Goal: Task Accomplishment & Management: Use online tool/utility

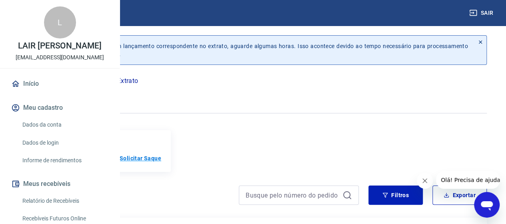
click at [161, 157] on p "Solicitar Saque" at bounding box center [141, 158] width 42 height 8
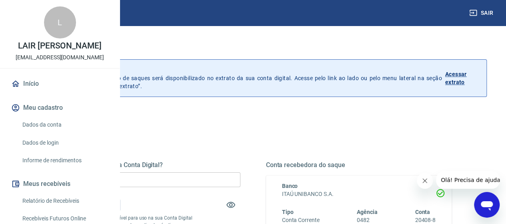
click at [488, 206] on icon "Abrir janela de mensagens" at bounding box center [487, 206] width 12 height 10
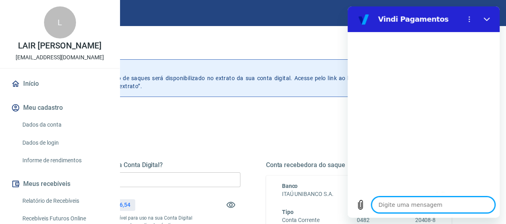
click at [424, 206] on textarea at bounding box center [433, 204] width 123 height 16
click at [363, 204] on icon "Carregar arquivo" at bounding box center [361, 205] width 10 height 10
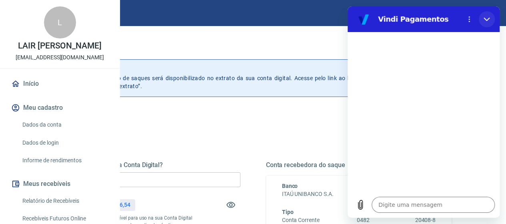
click at [490, 16] on icon "Fechar" at bounding box center [487, 19] width 6 height 6
type textarea "x"
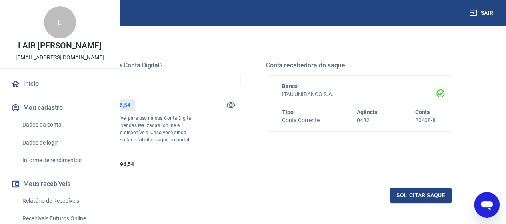
scroll to position [120, 0]
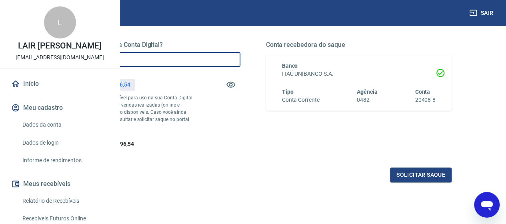
drag, startPoint x: 223, startPoint y: 60, endPoint x: 83, endPoint y: 60, distance: 139.7
type input "R$ 30.896,00"
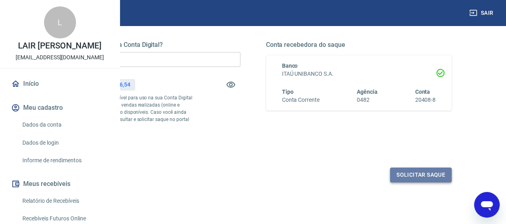
click at [425, 182] on button "Solicitar saque" at bounding box center [421, 174] width 62 height 15
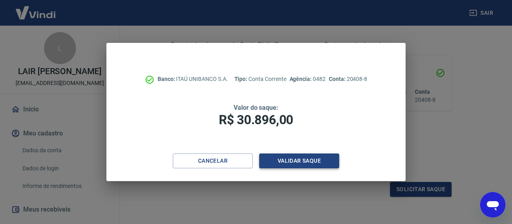
click at [305, 158] on button "Validar saque" at bounding box center [299, 160] width 80 height 15
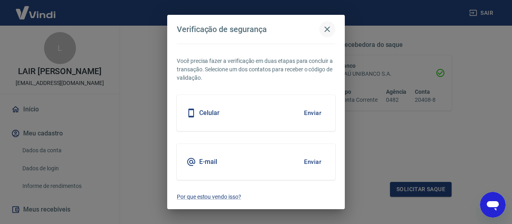
click at [329, 30] on icon "button" at bounding box center [328, 29] width 10 height 10
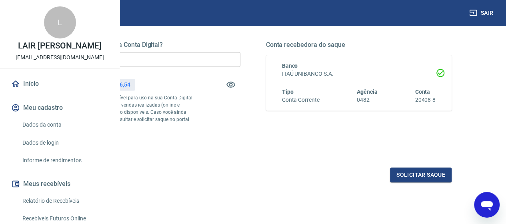
click at [479, 201] on div "Abrir janela de mensagens" at bounding box center [487, 204] width 24 height 24
type textarea "x"
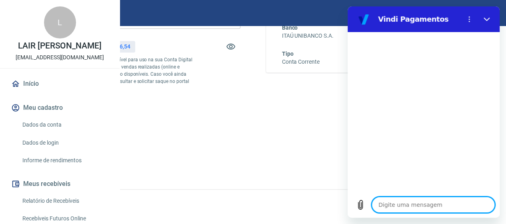
scroll to position [186, 0]
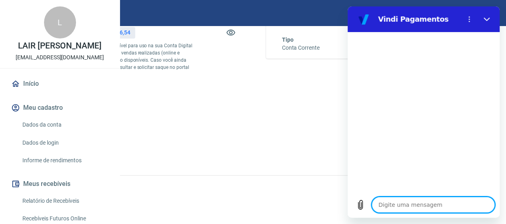
click at [411, 201] on textarea at bounding box center [433, 204] width 123 height 16
type textarea "o"
type textarea "x"
type textarea "ol"
type textarea "x"
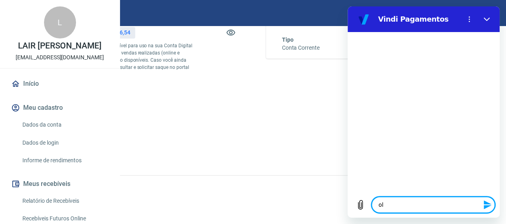
type textarea "ola"
type textarea "x"
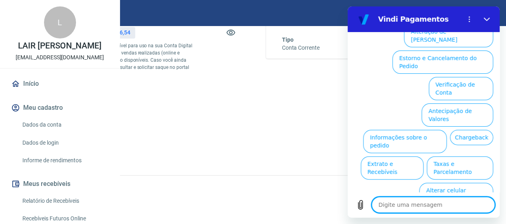
scroll to position [94, 0]
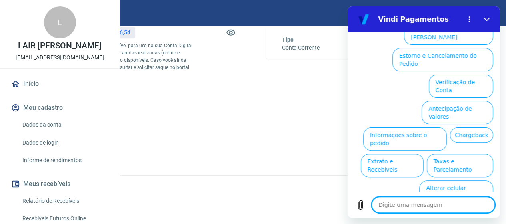
click at [414, 204] on textarea at bounding box center [433, 204] width 123 height 16
type textarea "o"
type textarea "x"
type textarea "ol"
type textarea "x"
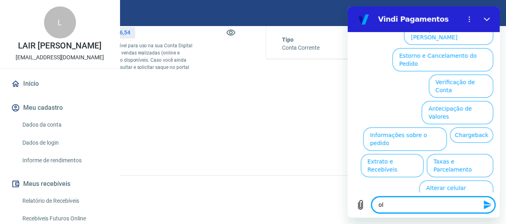
type textarea "ola"
type textarea "x"
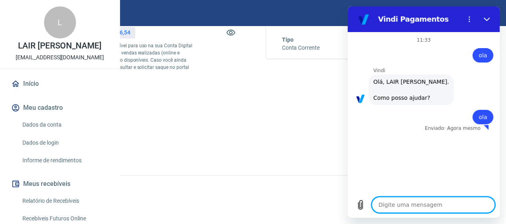
type textarea "x"
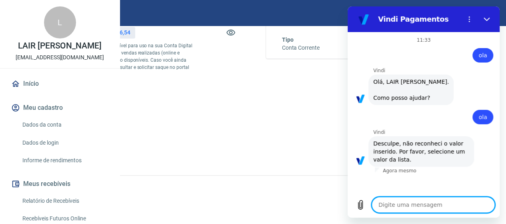
click at [414, 206] on textarea at bounding box center [433, 204] width 123 height 16
type textarea "o"
type textarea "x"
type textarea "ol"
type textarea "x"
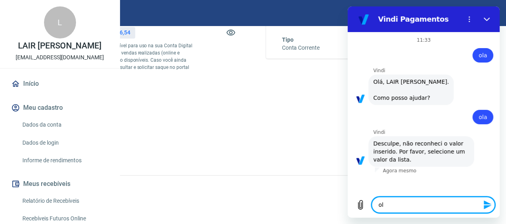
type textarea "ola"
type textarea "x"
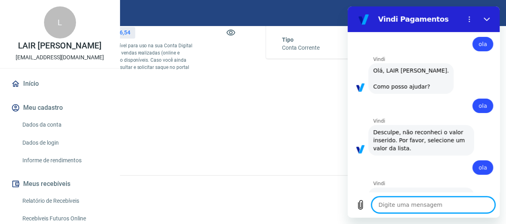
type textarea "x"
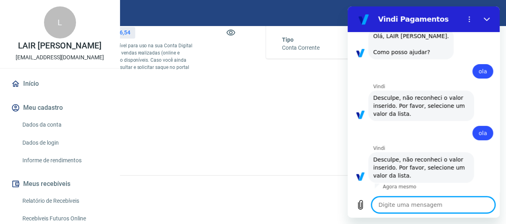
scroll to position [54, 0]
type textarea "o"
type textarea "x"
type textarea "ol"
type textarea "x"
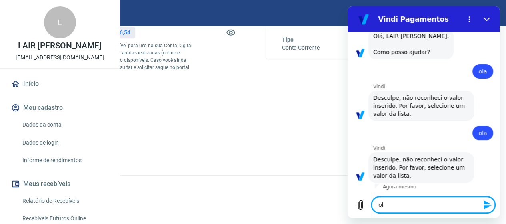
type textarea "ola"
type textarea "x"
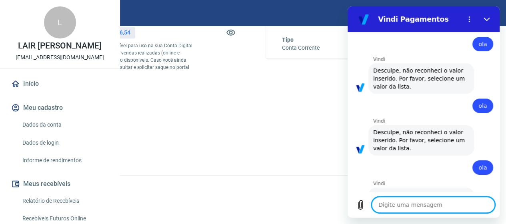
type textarea "x"
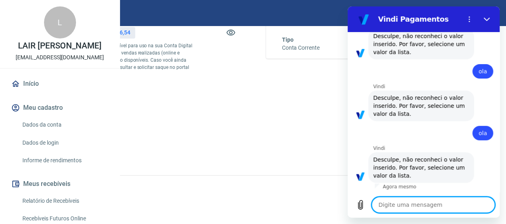
scroll to position [115, 0]
type textarea "o"
type textarea "x"
type textarea "ol"
type textarea "x"
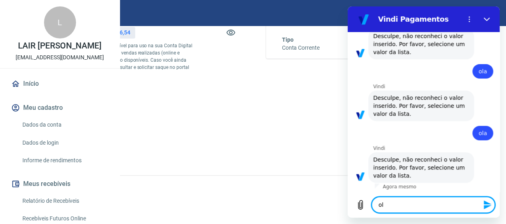
type textarea "ola"
type textarea "x"
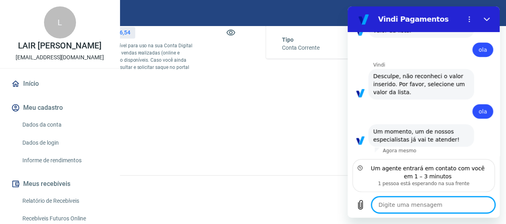
scroll to position [190, 0]
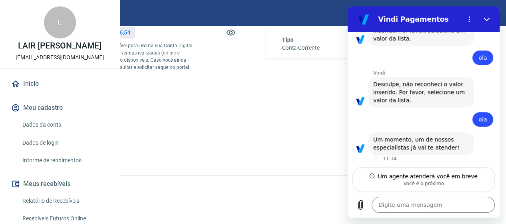
type textarea "x"
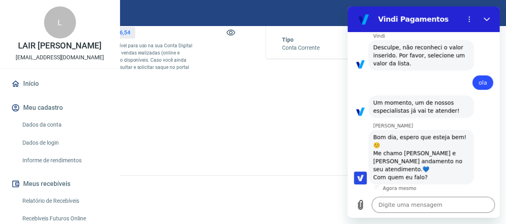
scroll to position [229, 0]
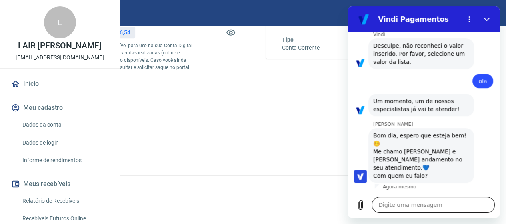
click at [407, 200] on textarea at bounding box center [433, 204] width 123 height 16
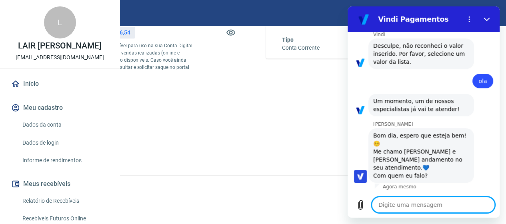
type textarea "o"
type textarea "x"
type textarea "ol"
type textarea "x"
type textarea "ola"
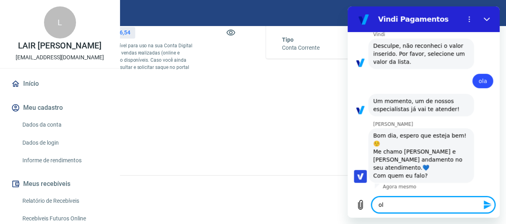
type textarea "x"
type textarea "olaa"
type textarea "x"
type textarea "olaaa"
type textarea "x"
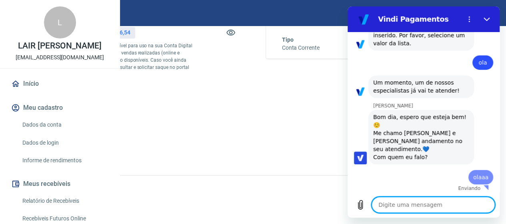
type textarea "x"
type textarea "p"
type textarea "x"
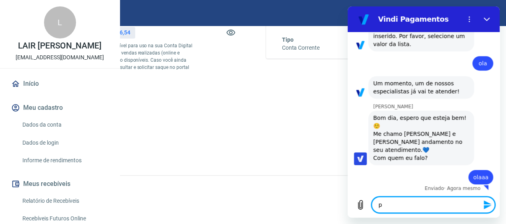
type textarea "pr"
type textarea "x"
type textarea "pre"
type textarea "x"
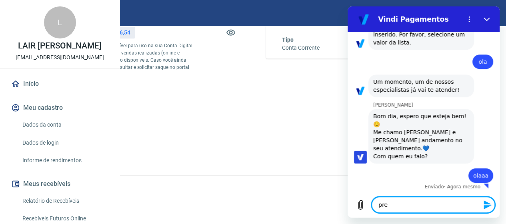
scroll to position [248, 0]
type textarea "prec"
type textarea "x"
type textarea "preci"
type textarea "x"
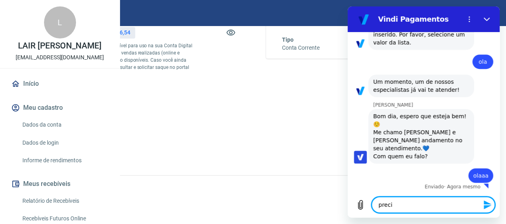
type textarea "precis"
type textarea "x"
type textarea "preciso"
type textarea "x"
type textarea "preciso"
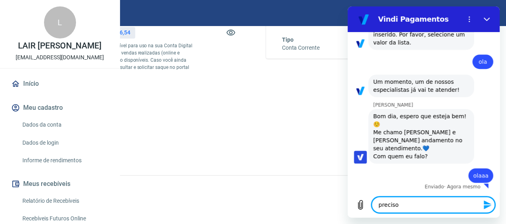
type textarea "x"
type textarea "preciso d"
type textarea "x"
type textarea "f"
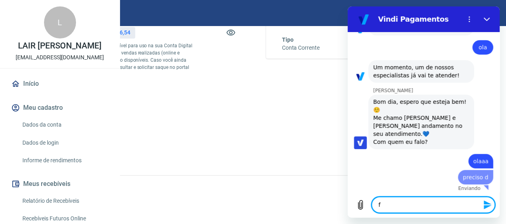
type textarea "x"
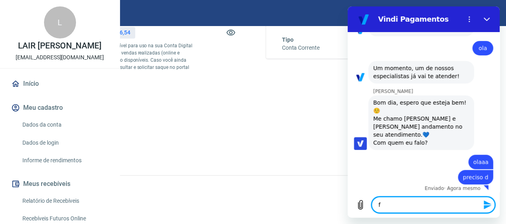
type textarea "x"
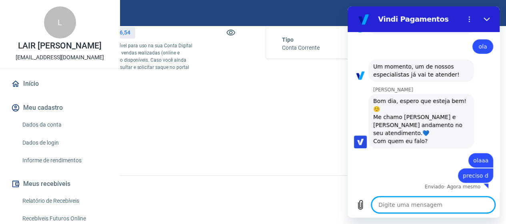
type textarea "f"
type textarea "x"
type textarea "fa"
type textarea "x"
type textarea "faz"
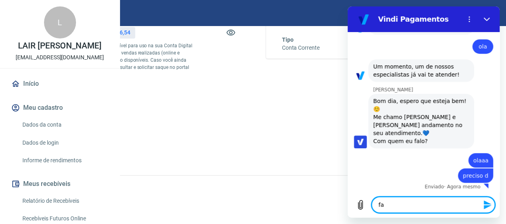
type textarea "x"
type textarea "faze"
type textarea "x"
type textarea "fazer"
type textarea "x"
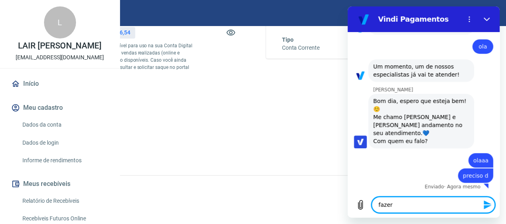
type textarea "fazer"
type textarea "x"
type textarea "fazer r"
type textarea "x"
type textarea "fazer re"
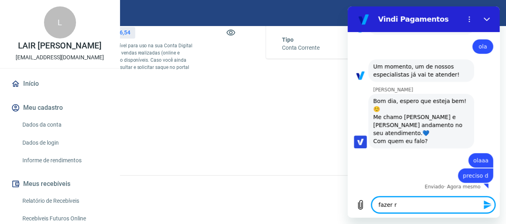
type textarea "x"
type textarea "fazer res"
type textarea "x"
type textarea "fazer resg"
type textarea "x"
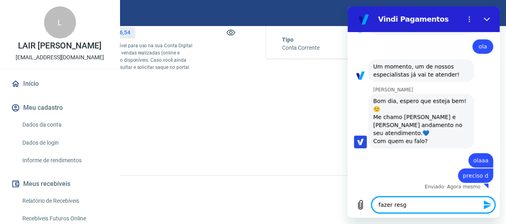
type textarea "fazer resga"
type textarea "x"
type textarea "fazer resgat"
type textarea "x"
type textarea "fazer resgate"
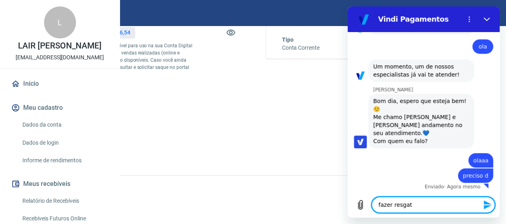
type textarea "x"
type textarea "fazer resgate"
type textarea "x"
type textarea "fazer resgate n"
type textarea "x"
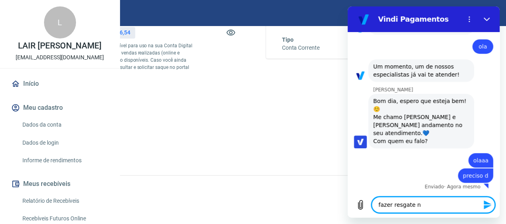
type textarea "fazer resgate na"
type textarea "x"
type textarea "fazer resgate na"
type textarea "x"
type textarea "fazer resgate na v"
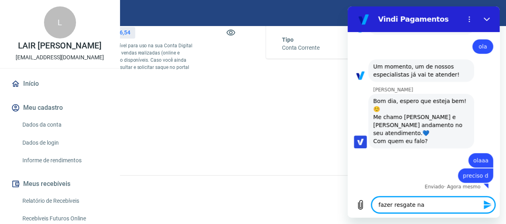
type textarea "x"
type textarea "fazer resgate na vi"
type textarea "x"
type textarea "fazer resgate na vin"
type textarea "x"
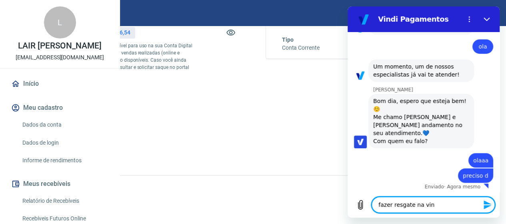
type textarea "fazer resgate na vind"
type textarea "x"
type textarea "fazer resgate na vindi"
type textarea "x"
type textarea "fazer resgate na vindi"
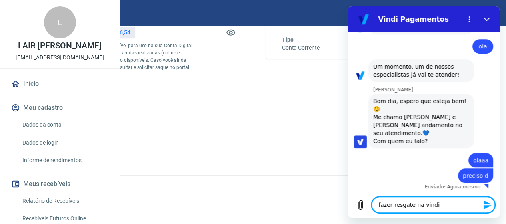
type textarea "x"
type textarea "fazer resgate na vindi d"
type textarea "x"
type textarea "fazer resgate na vindi de"
type textarea "x"
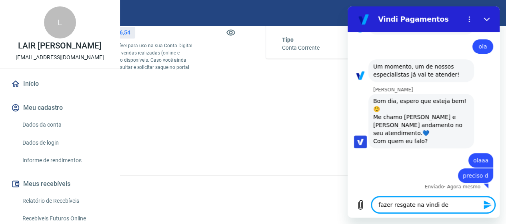
type textarea "fazer resgate na vindi de"
type textarea "x"
type textarea "fazer resgate na vindi de 3"
type textarea "x"
type textarea "fazer resgate na vindi de 30"
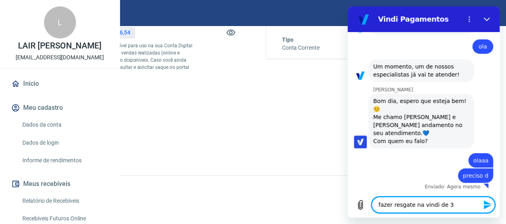
type textarea "x"
type textarea "fazer resgate na vindi de 30"
type textarea "x"
type textarea "fazer resgate na vindi de 30 m"
type textarea "x"
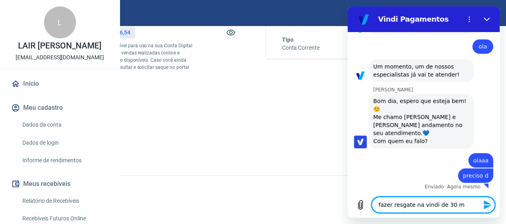
type textarea "fazer resgate na vindi de 30 mi"
type textarea "x"
type textarea "fazer resgate na vindi de 30 mil"
type textarea "x"
type textarea "fazer resgate na vindi de 30 mil"
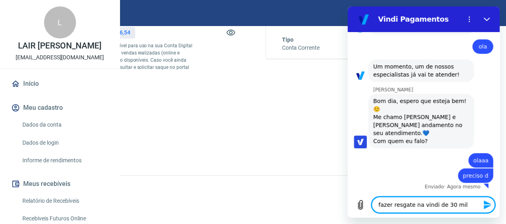
type textarea "x"
type textarea "fazer resgate na vindi de 30 mil e"
type textarea "x"
type textarea "fazer resgate na vindi de 30 mil e"
type textarea "x"
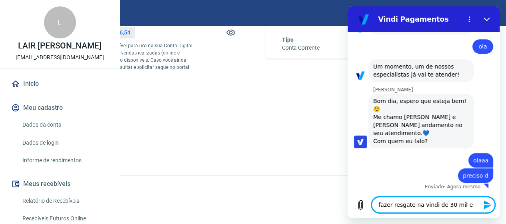
type textarea "fazer resgate na vindi de 30 mil e n"
type textarea "x"
type textarea "fazer resgate na vindi de 30 mil e nã"
type textarea "x"
type textarea "fazer resgate na vindi de 30 mil e não"
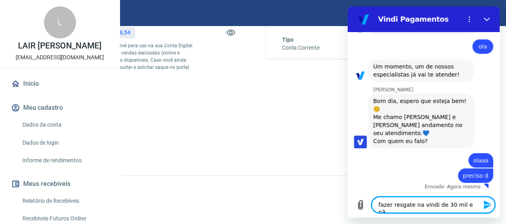
type textarea "x"
type textarea "fazer resgate na vindi de 30 mil e não"
type textarea "x"
type textarea "fazer resgate na vindi de 30 mil e não c"
type textarea "x"
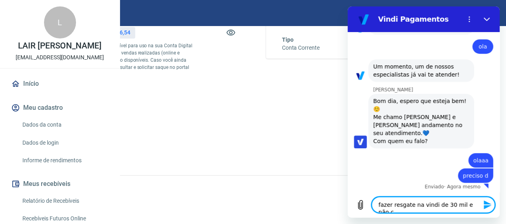
type textarea "fazer resgate na vindi de 30 mil e não ch"
type textarea "x"
type textarea "fazer resgate na vindi de 30 mil e não cher"
type textarea "x"
type textarea "fazer resgate na vindi de 30 mil e não cherg"
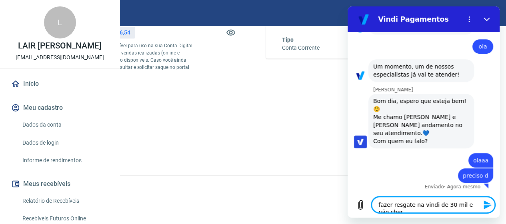
type textarea "x"
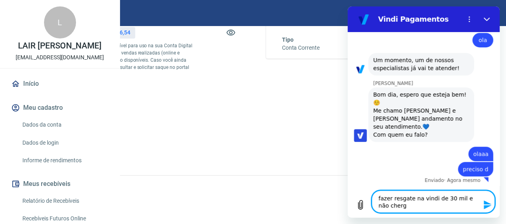
type textarea "fazer resgate na vindi de 30 mil e não cher"
type textarea "x"
type textarea "fazer resgate na vindi de 30 mil e não che"
type textarea "x"
type textarea "fazer resgate na vindi de 30 mil e não chej"
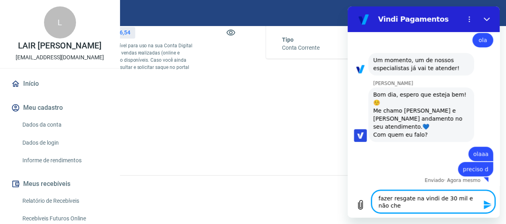
type textarea "x"
type textarea "fazer resgate na vindi de 30 mil e não che"
type textarea "x"
type textarea "fazer resgate na vindi de 30 mil e não cheg"
type textarea "x"
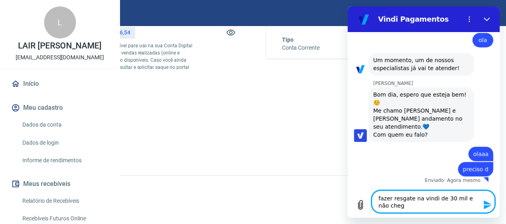
type textarea "fazer resgate na vindi de 30 mil e não chega"
type textarea "x"
type textarea "fazer resgate na vindi de 30 mil e não chega"
type textarea "x"
type textarea "fazer resgate na vindi de 30 mil e não chega o"
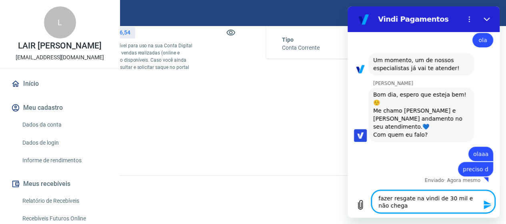
type textarea "x"
type textarea "fazer resgate na vindi de 30 mil e não chega o"
type textarea "x"
type textarea "fazer resgate na vindi de 30 mil e não chega o c"
type textarea "x"
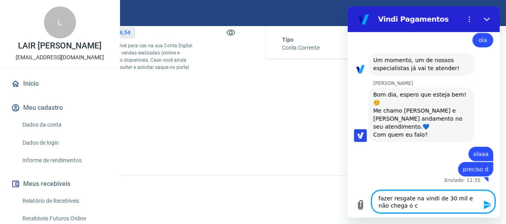
type textarea "fazer resgate na vindi de 30 mil e não chega o co"
type textarea "x"
type textarea "fazer resgate na vindi de 30 mil e não chega o cod"
type textarea "x"
type textarea "fazer resgate na vindi de 30 mil e não chega o codi"
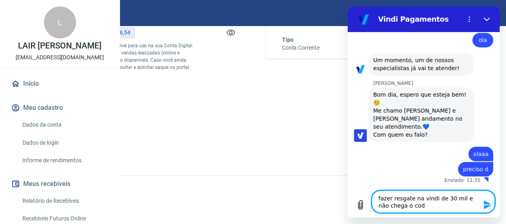
type textarea "x"
type textarea "fazer resgate na vindi de 30 mil e não chega o codig"
type textarea "x"
type textarea "fazer resgate na vindi de 30 mil e não chega o codigo"
type textarea "x"
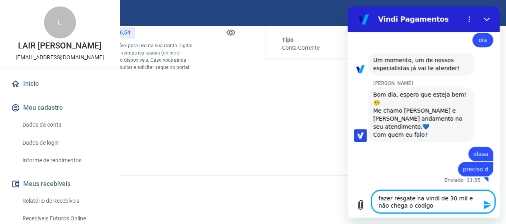
type textarea "fazer resgate na vindi de 30 mil e não chega o codigo"
type textarea "x"
type textarea "fazer resgate na vindi de 30 mil e não chega o codigo n"
type textarea "x"
type textarea "fazer resgate na vindi de 30 mil e não chega o codigo no"
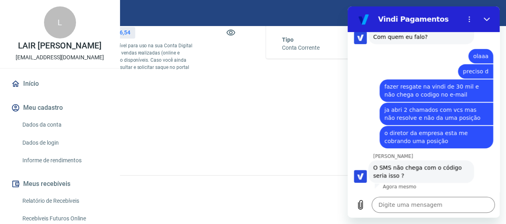
scroll to position [367, 0]
click at [412, 208] on textarea at bounding box center [433, 204] width 123 height 16
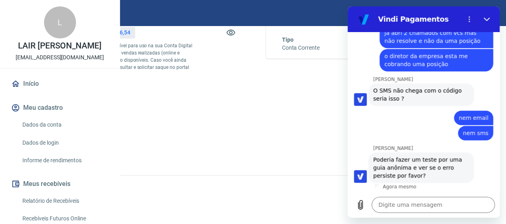
scroll to position [444, 0]
click at [414, 204] on textarea at bounding box center [433, 204] width 123 height 16
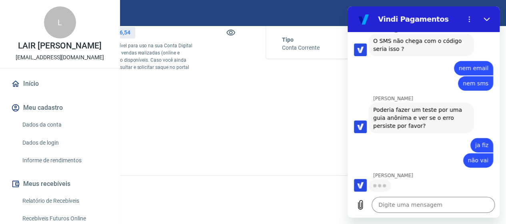
scroll to position [494, 0]
click at [401, 203] on textarea at bounding box center [433, 204] width 123 height 16
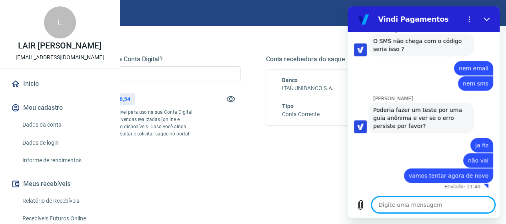
click at [404, 204] on textarea at bounding box center [433, 204] width 123 height 16
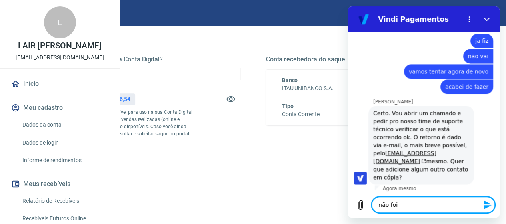
scroll to position [591, 0]
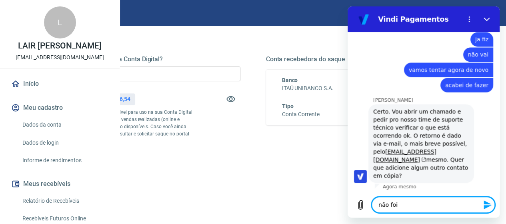
drag, startPoint x: 406, startPoint y: 208, endPoint x: 321, endPoint y: 208, distance: 84.4
click at [348, 208] on html "Vindi Pagamentos 11:33 diz: [PERSON_NAME] · 11:33 [PERSON_NAME] diz: [PERSON_NA…" at bounding box center [424, 111] width 152 height 211
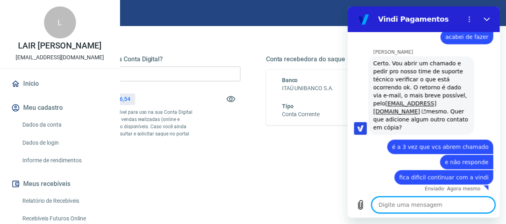
scroll to position [641, 0]
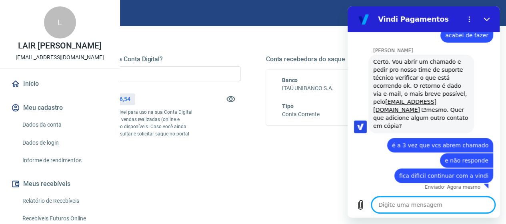
click at [457, 70] on div "Certo. Vou abrir um chamado e pedir pro nosso time de suporte técnico verificar…" at bounding box center [421, 94] width 96 height 72
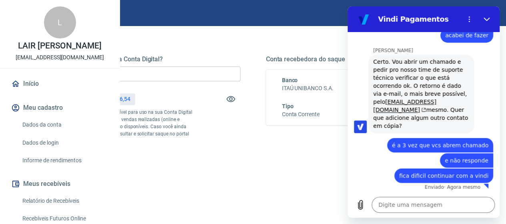
drag, startPoint x: 393, startPoint y: 116, endPoint x: 443, endPoint y: 122, distance: 49.5
click at [443, 122] on div "Certo. Vou abrir um chamado e pedir pro nosso time de suporte técnico verificar…" at bounding box center [421, 94] width 96 height 72
copy div "Quer que adicione algum outro contato em cópia?"
drag, startPoint x: 404, startPoint y: 214, endPoint x: 400, endPoint y: 211, distance: 4.9
click at [402, 213] on div "Digite uma mensagem x" at bounding box center [424, 205] width 152 height 26
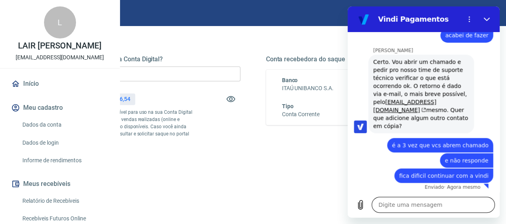
click at [398, 208] on textarea at bounding box center [433, 204] width 123 height 16
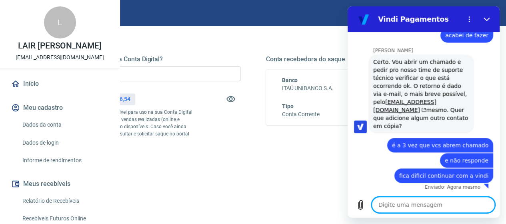
paste textarea "Quer que adicione algum outro contato em cópia?"
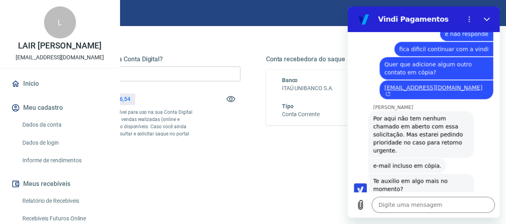
scroll to position [768, 0]
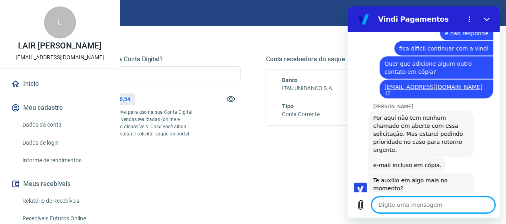
click at [413, 206] on textarea at bounding box center [433, 204] width 123 height 16
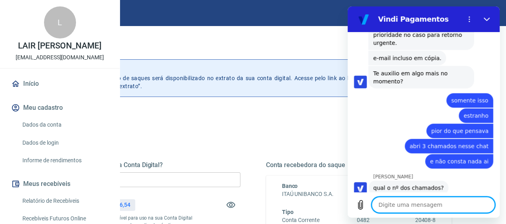
scroll to position [635, 0]
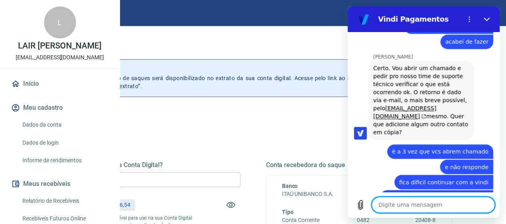
click at [404, 208] on textarea at bounding box center [433, 204] width 123 height 16
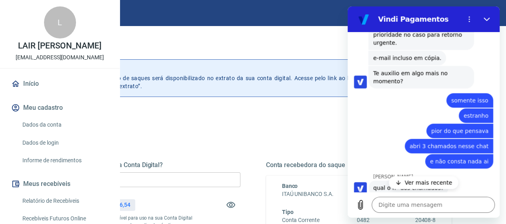
scroll to position [994, 0]
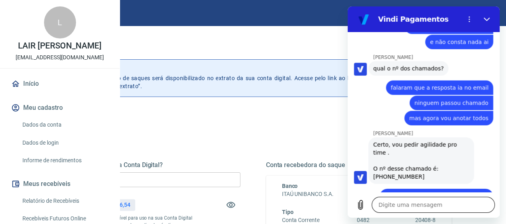
click at [411, 206] on textarea at bounding box center [433, 204] width 123 height 16
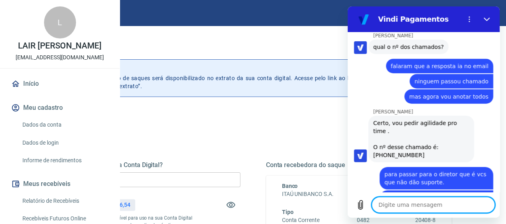
scroll to position [1017, 0]
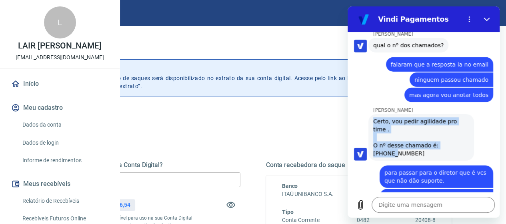
drag, startPoint x: 374, startPoint y: 109, endPoint x: 463, endPoint y: 127, distance: 91.0
click at [463, 127] on div "[PERSON_NAME] diz: [PERSON_NAME], vou pedir agilidade pro time . O nº desse cha…" at bounding box center [422, 137] width 106 height 46
copy div "Certo, vou pedir agilidade pro time . O nº desse chamado é: [PHONE_NUMBER]"
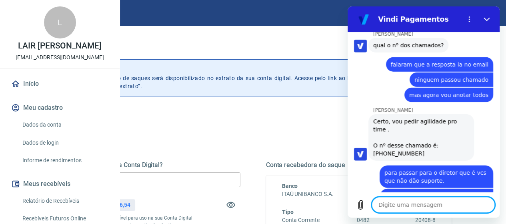
click at [391, 207] on textarea at bounding box center [433, 204] width 123 height 16
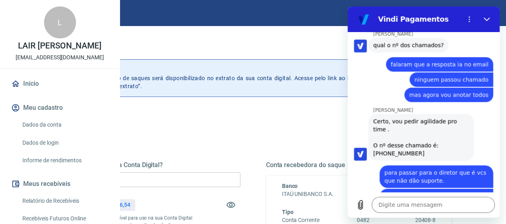
click at [480, 192] on span "14 vez que passa numero de chamado ai" at bounding box center [437, 200] width 104 height 16
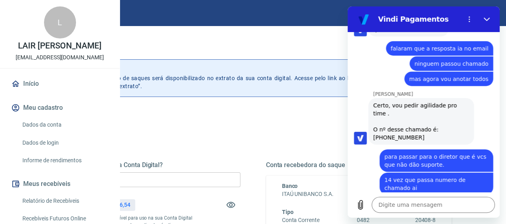
scroll to position [1032, 0]
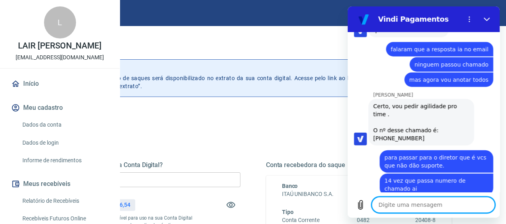
click at [395, 204] on textarea at bounding box center [433, 204] width 123 height 16
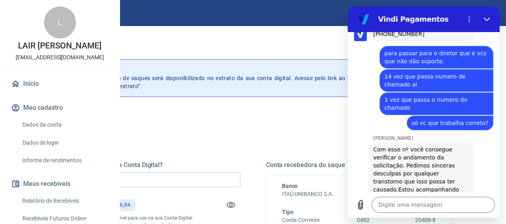
scroll to position [1138, 0]
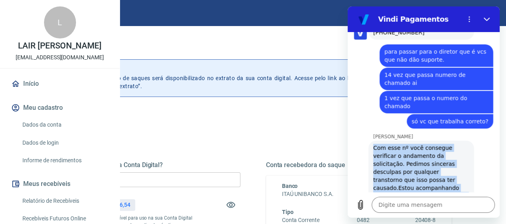
drag, startPoint x: 373, startPoint y: 110, endPoint x: 413, endPoint y: 171, distance: 72.7
click at [413, 171] on div "[PERSON_NAME] diz: Com esse nº você consegue verificar o andamento da solicitaç…" at bounding box center [422, 183] width 106 height 86
copy div "Com esse nº você consegue verificar o andamento da solicitação. Pedimos sincera…"
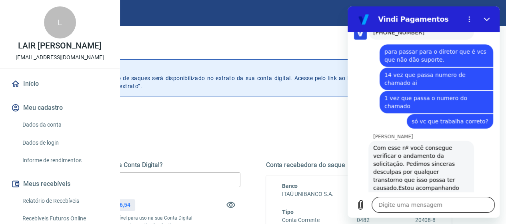
click at [410, 210] on textarea at bounding box center [433, 204] width 123 height 16
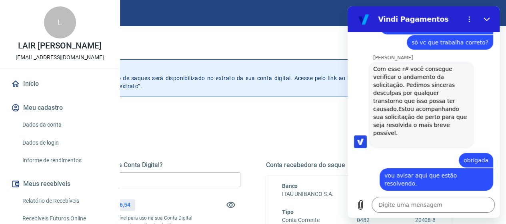
scroll to position [1231, 0]
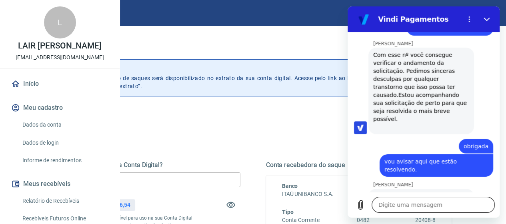
click at [402, 206] on textarea at bounding box center [433, 204] width 123 height 16
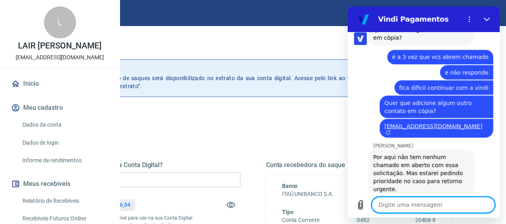
scroll to position [650, 0]
